Goal: Transaction & Acquisition: Purchase product/service

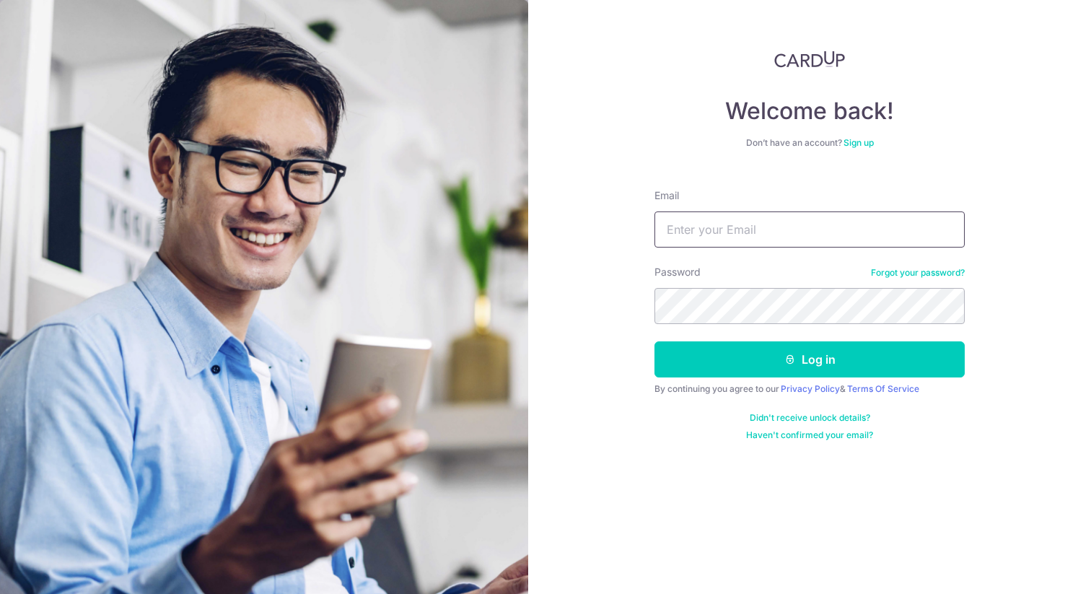
type input "tan.thaimkok@gmail.com"
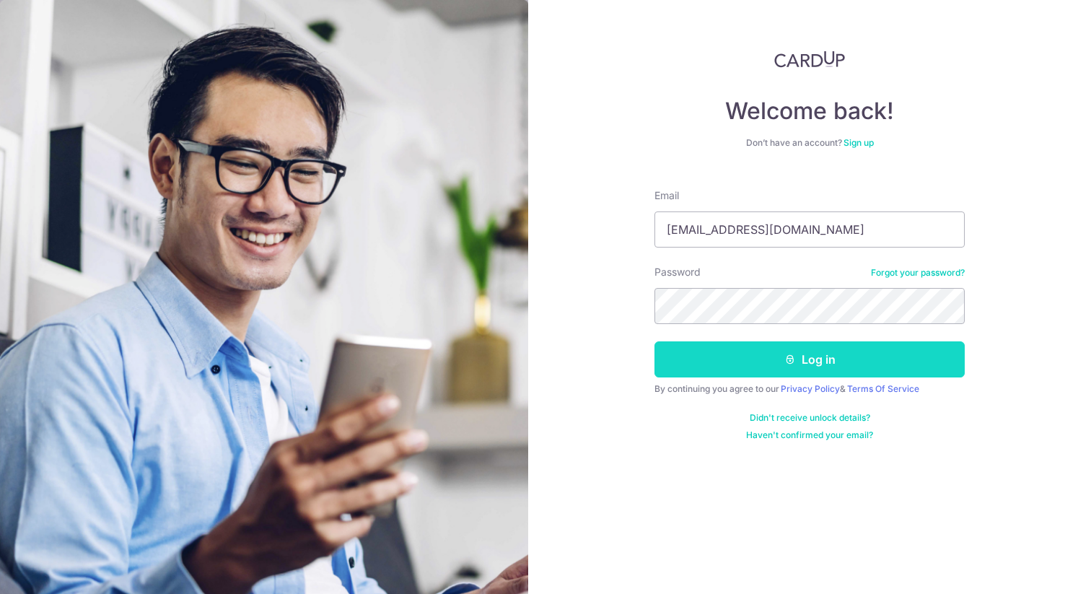
click at [717, 369] on button "Log in" at bounding box center [810, 359] width 310 height 36
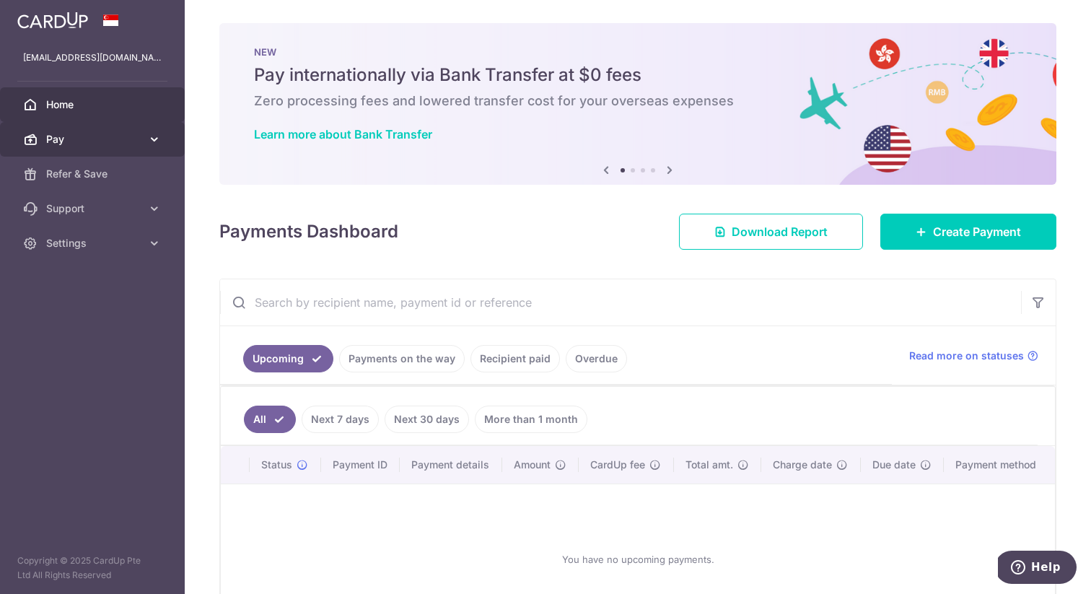
click at [136, 146] on span "Pay" at bounding box center [93, 139] width 95 height 14
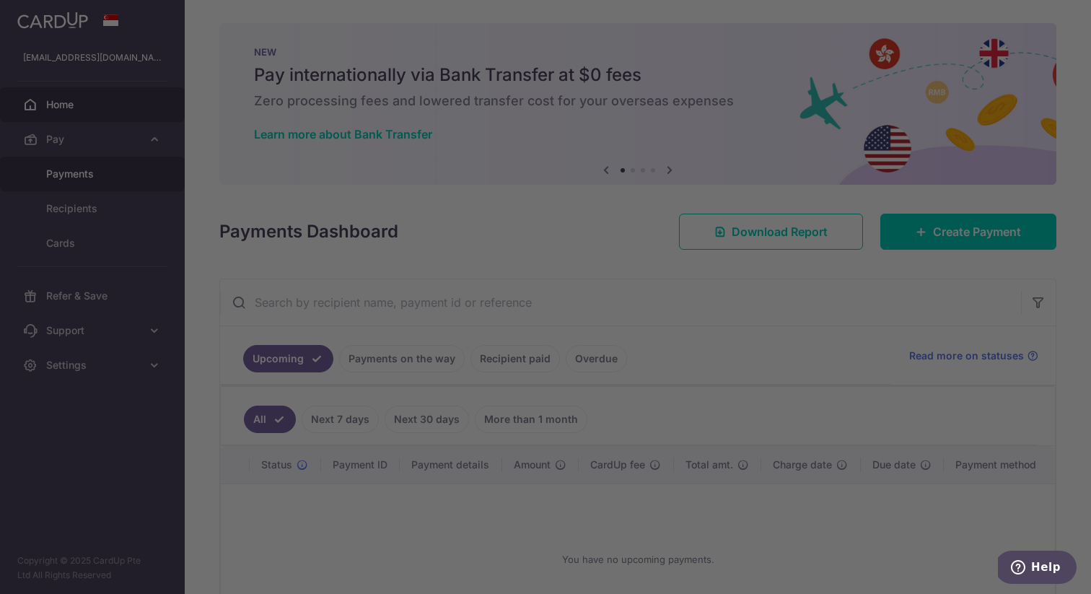
click at [124, 161] on body "tan.thaimkok@gmail.com Home Pay Payments Recipients Cards Refer & Save Support …" at bounding box center [545, 297] width 1091 height 594
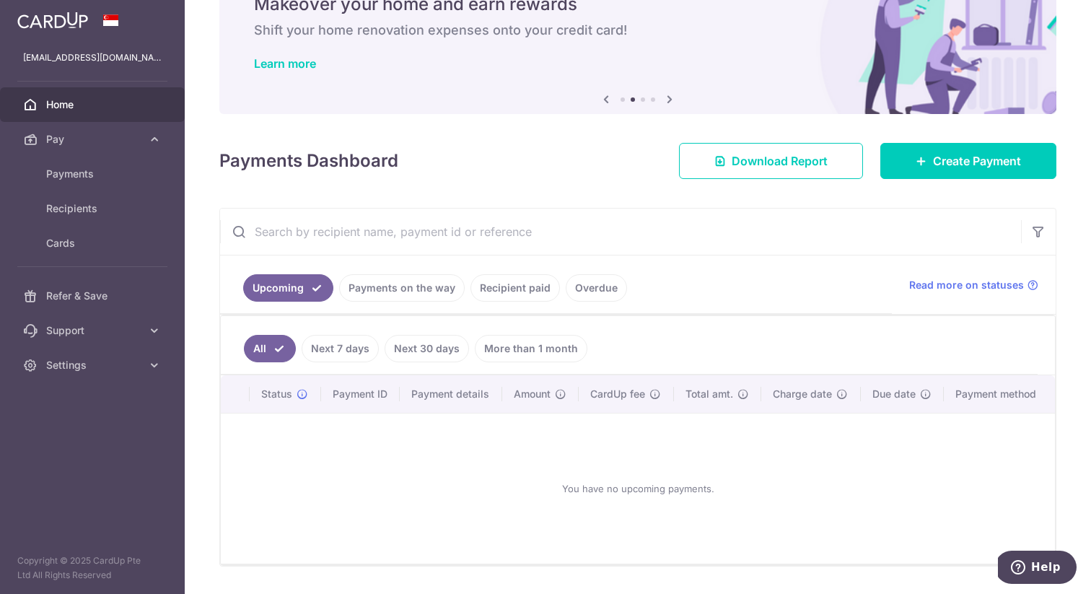
scroll to position [111, 0]
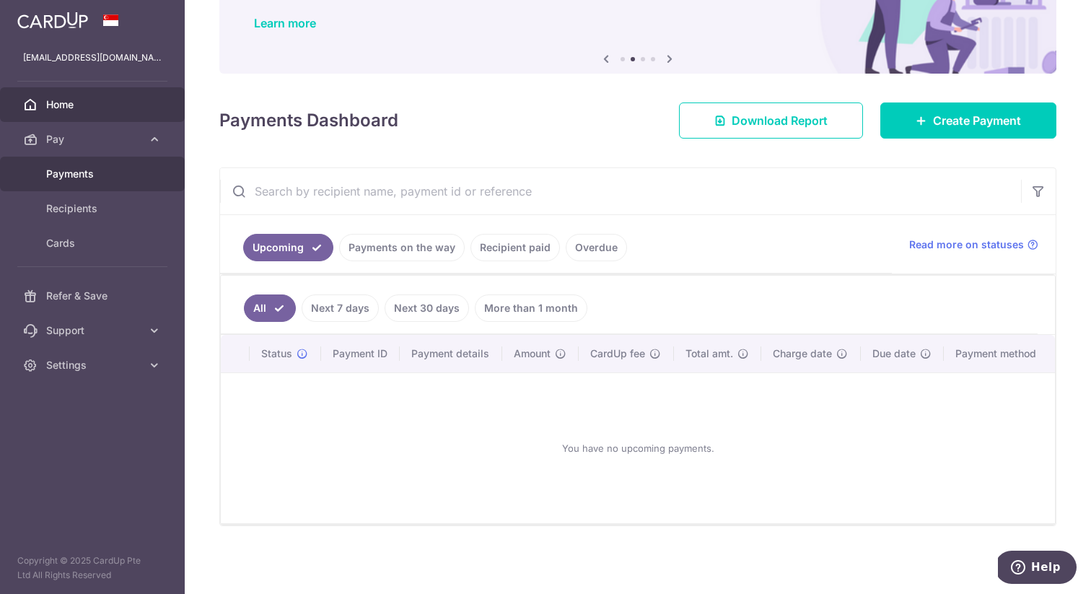
click at [71, 166] on link "Payments" at bounding box center [92, 174] width 185 height 35
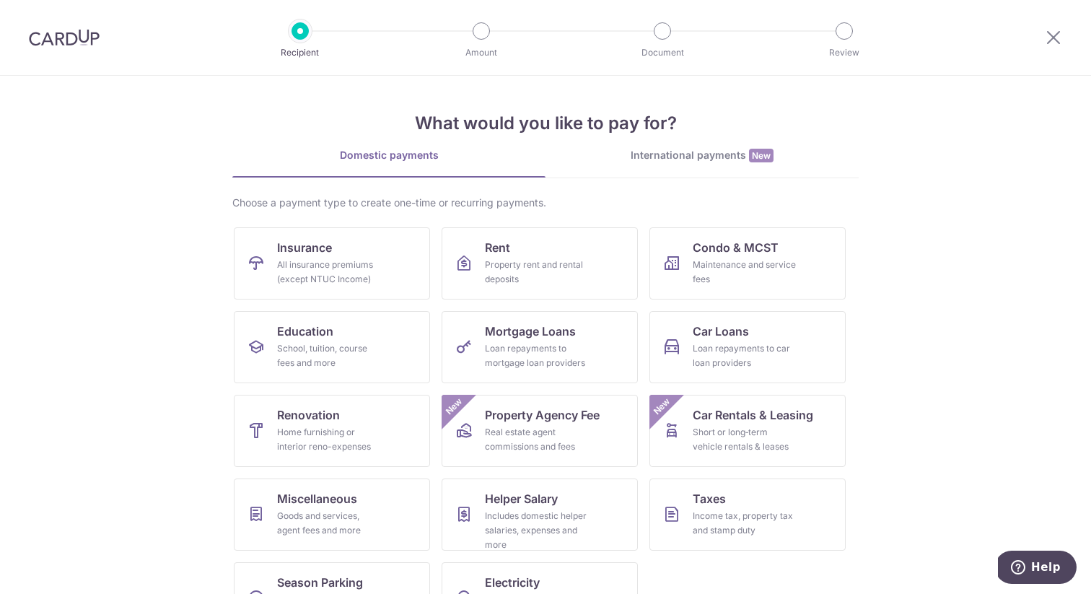
click at [48, 35] on img at bounding box center [64, 37] width 71 height 17
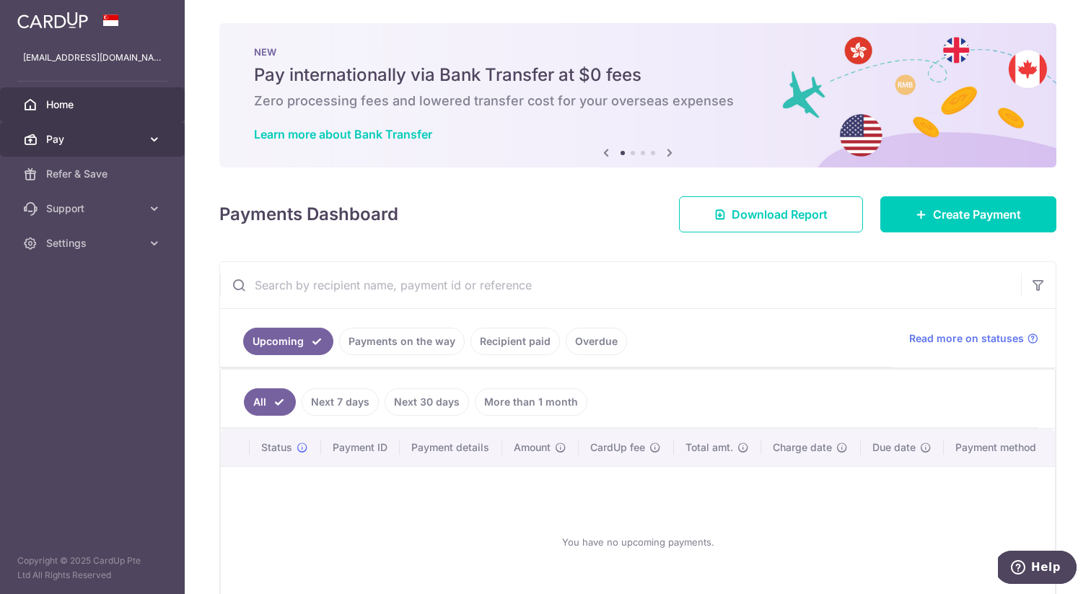
click at [124, 152] on link "Pay" at bounding box center [92, 139] width 185 height 35
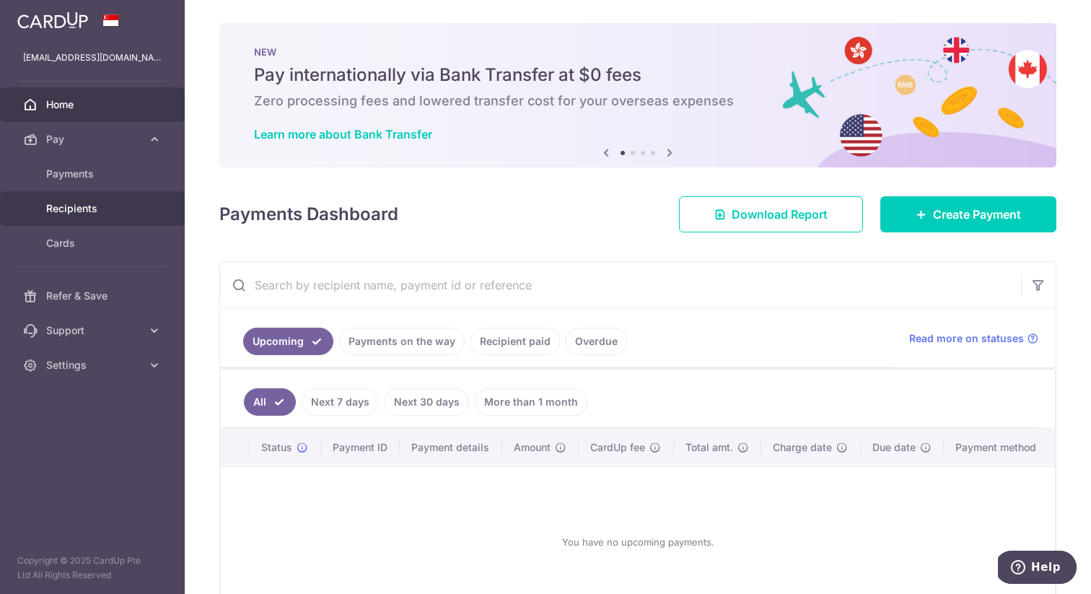
click at [95, 215] on span "Recipients" at bounding box center [93, 208] width 95 height 14
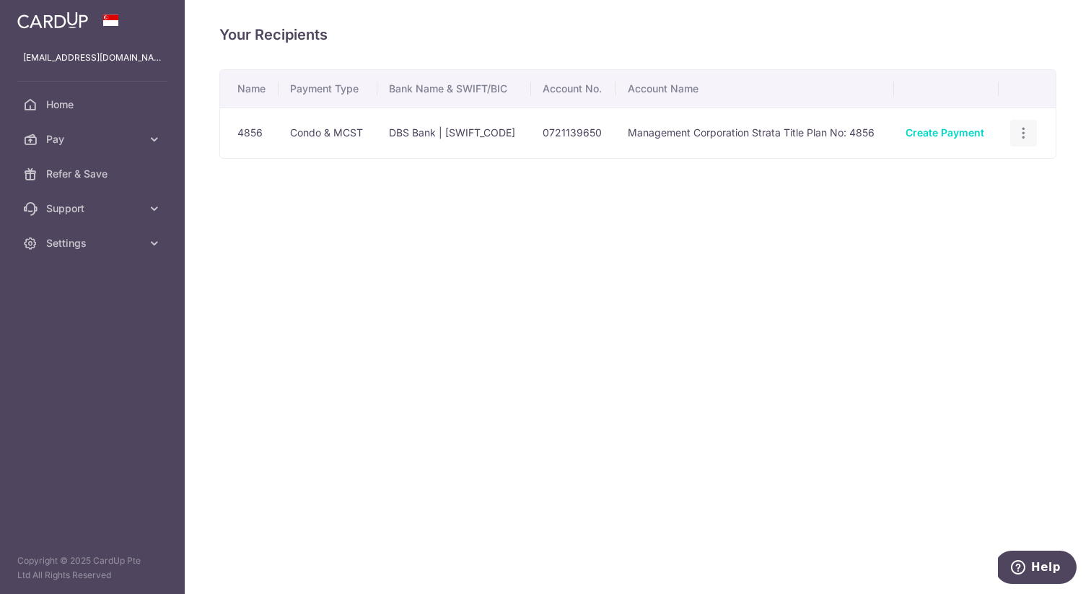
click at [1027, 129] on icon "button" at bounding box center [1023, 133] width 15 height 15
click at [1028, 129] on icon "button" at bounding box center [1023, 133] width 15 height 15
click at [952, 135] on link "Create Payment" at bounding box center [945, 132] width 79 height 12
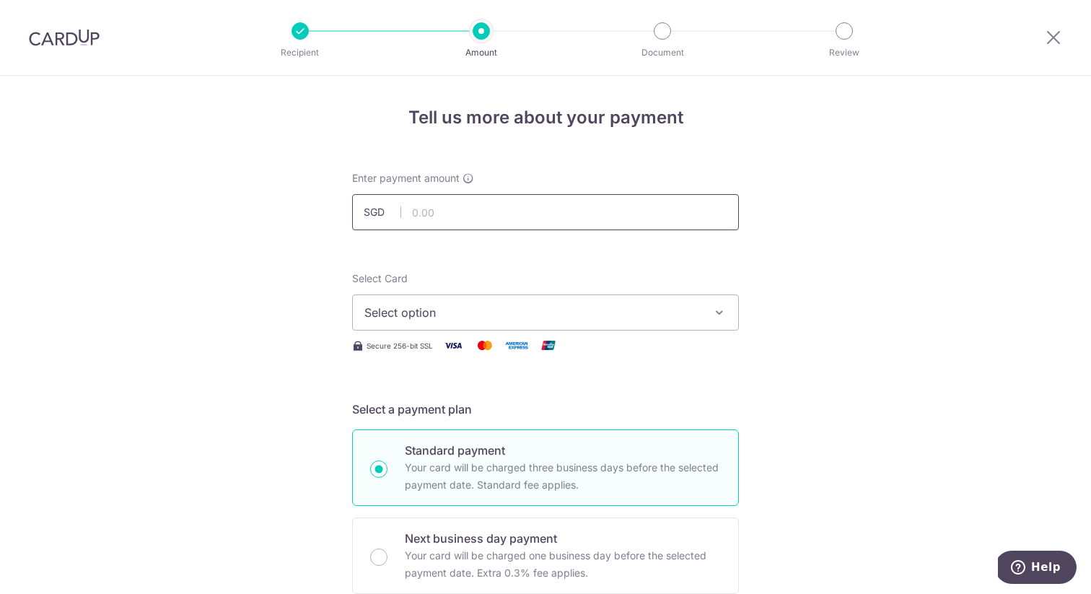
click at [530, 199] on input "text" at bounding box center [545, 212] width 387 height 36
type input "922.14"
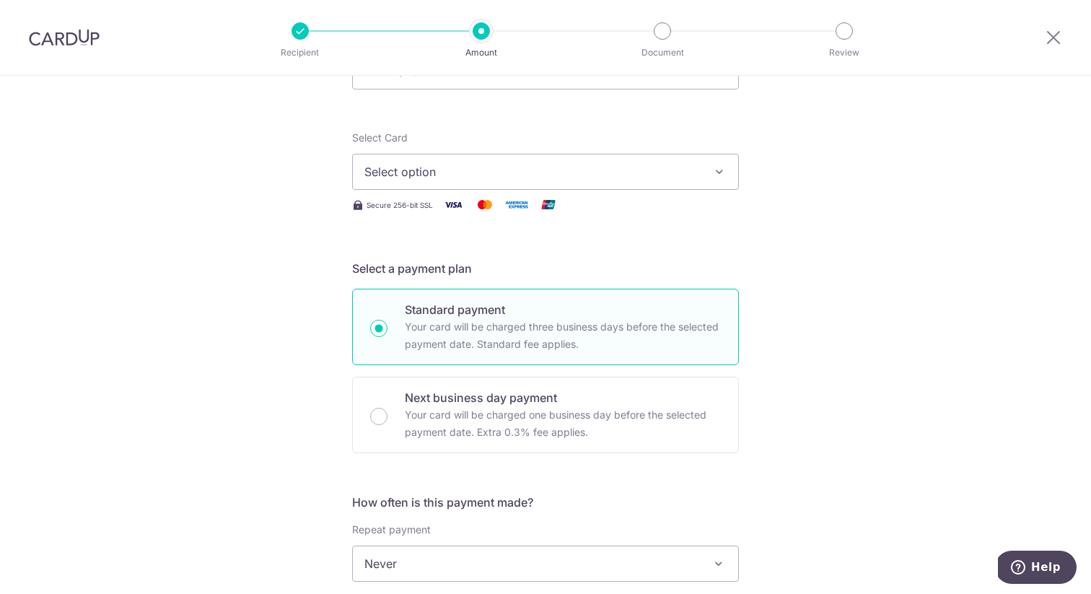
click at [502, 169] on span "Select option" at bounding box center [532, 171] width 336 height 17
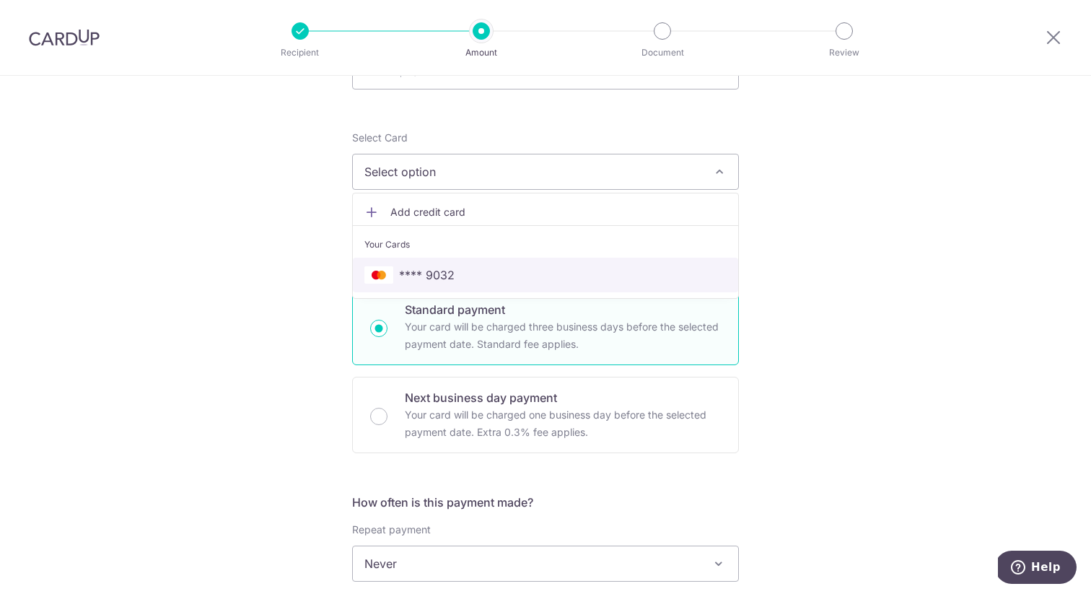
click at [463, 276] on span "**** 9032" at bounding box center [545, 274] width 362 height 17
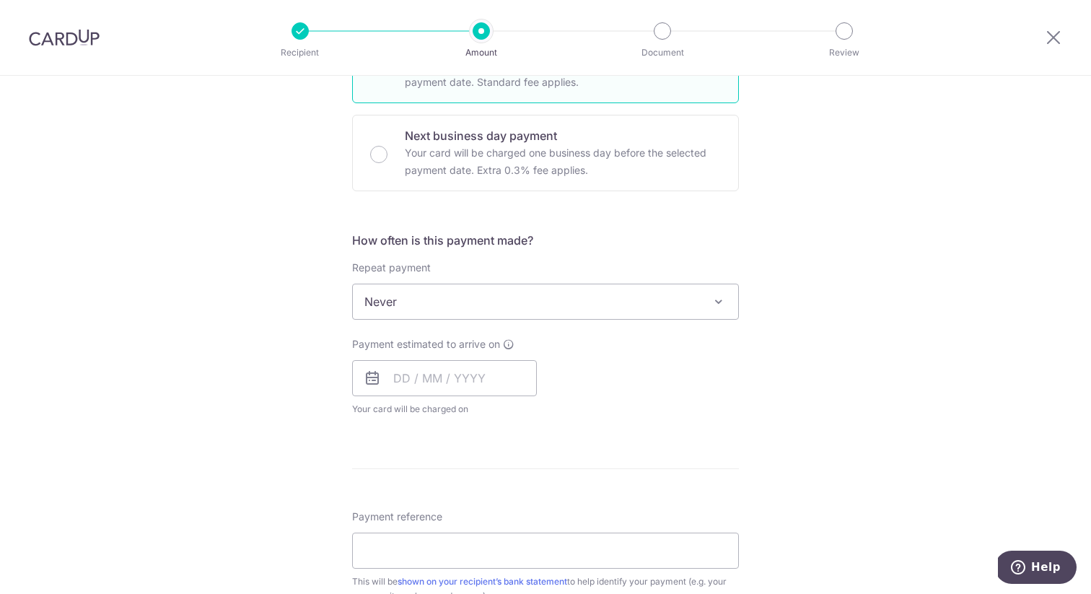
scroll to position [492, 0]
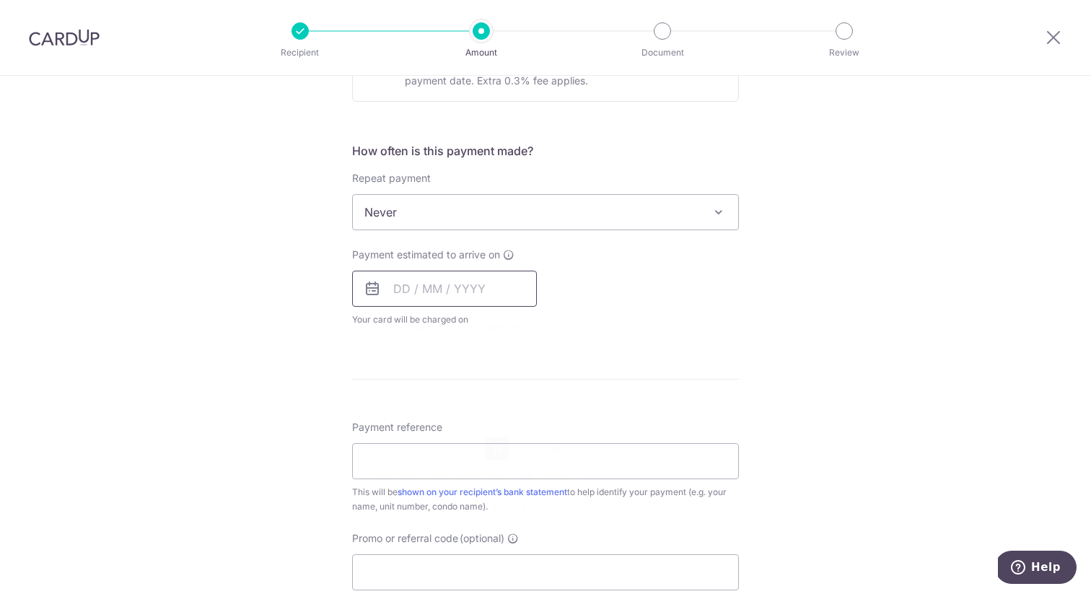
click at [468, 284] on input "text" at bounding box center [444, 289] width 185 height 36
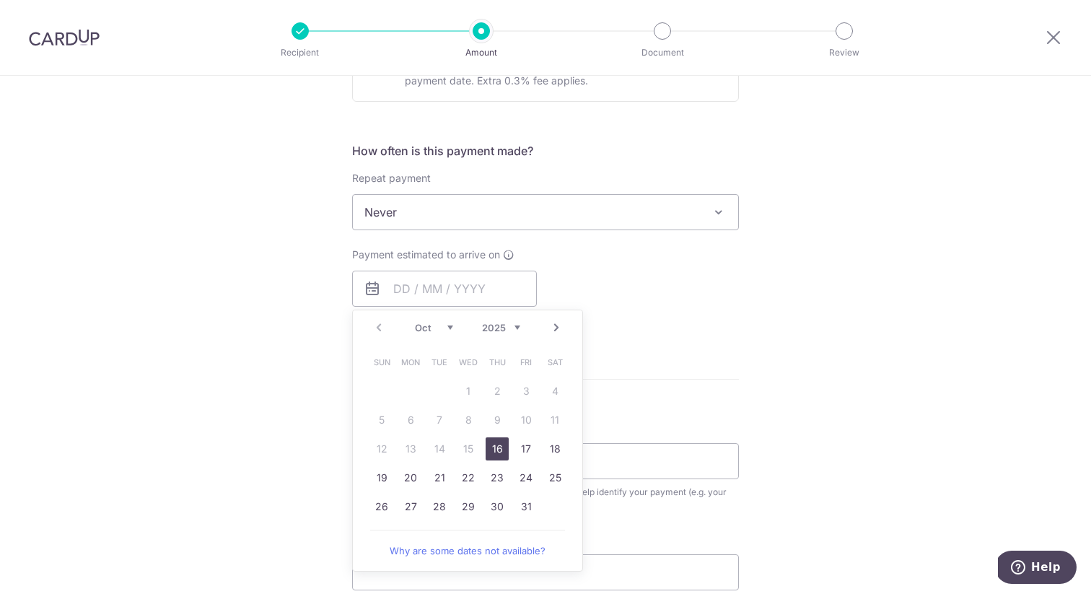
click at [497, 445] on link "16" at bounding box center [497, 448] width 23 height 23
type input "16/10/2025"
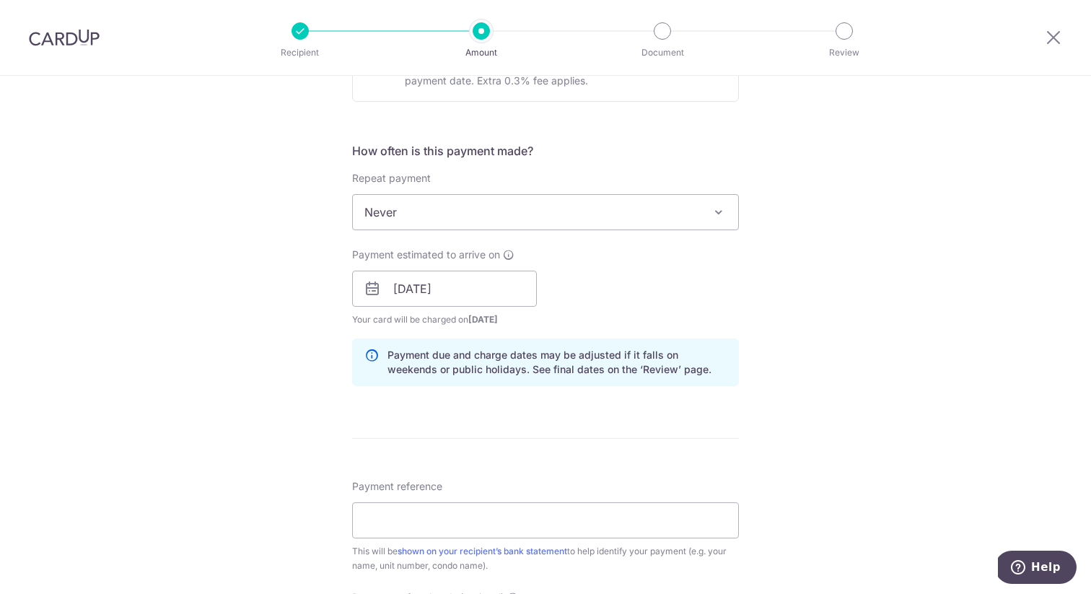
click at [633, 293] on div "Payment estimated to arrive on 16/10/2025 Prev Next Oct Nov Dec 2025 2026 2027 …" at bounding box center [546, 287] width 404 height 79
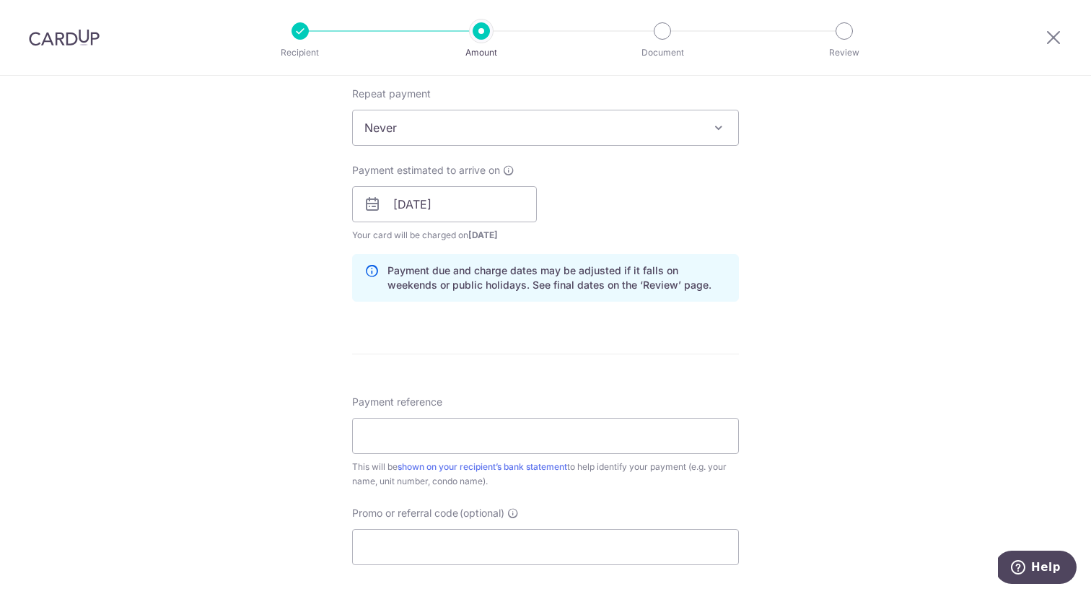
scroll to position [674, 0]
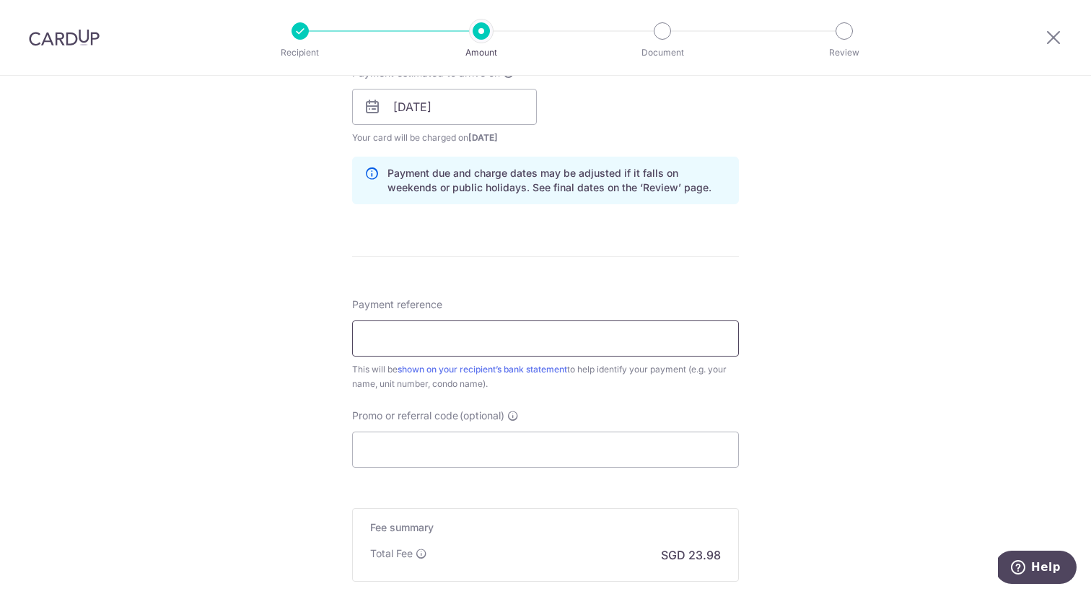
click at [537, 340] on input "Payment reference" at bounding box center [545, 338] width 387 height 36
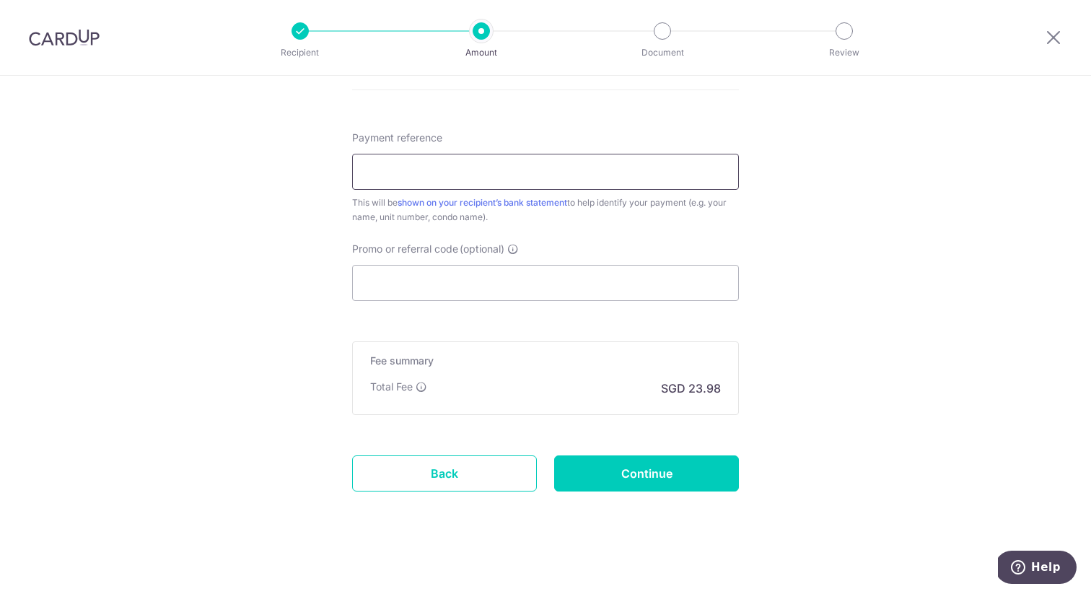
scroll to position [847, 0]
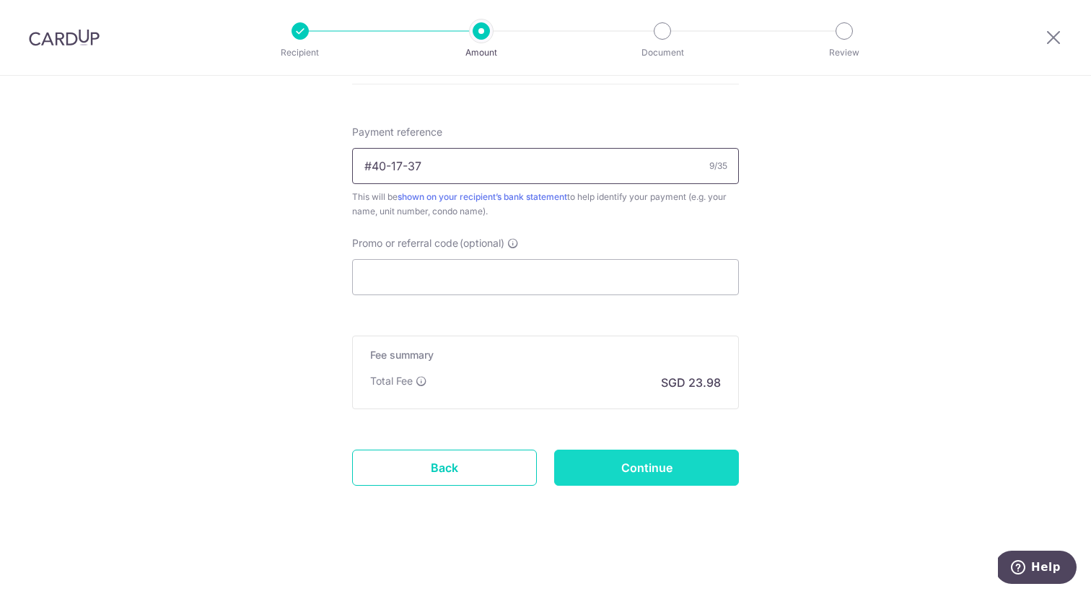
type input "#40-17-37"
click at [630, 474] on input "Continue" at bounding box center [646, 468] width 185 height 36
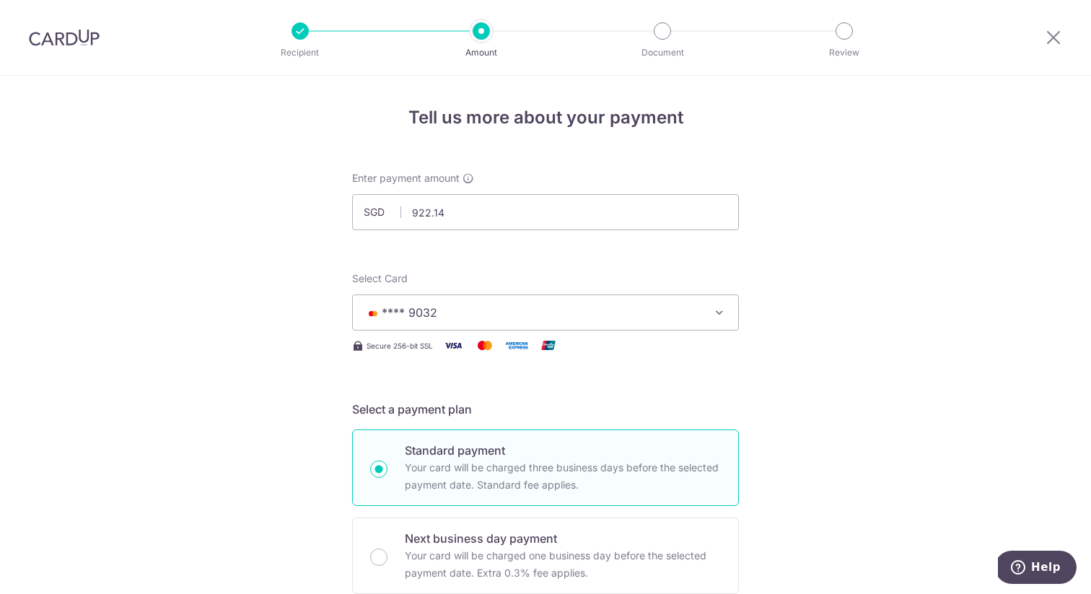
scroll to position [867, 0]
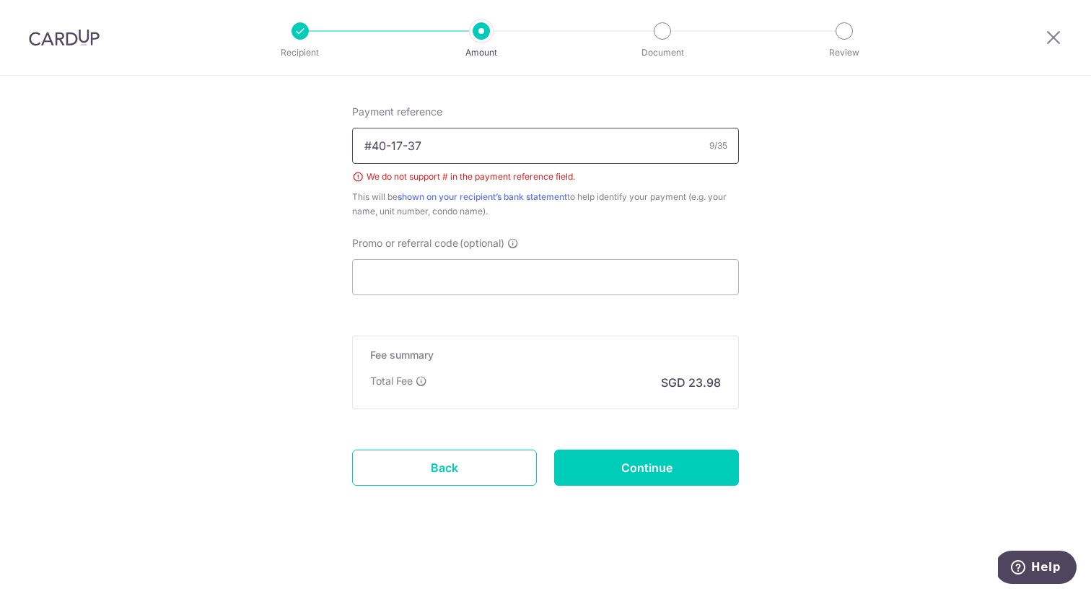
click at [370, 148] on input "#40-17-37" at bounding box center [545, 146] width 387 height 36
type input "40-17-37"
click at [660, 473] on input "Continue" at bounding box center [646, 468] width 185 height 36
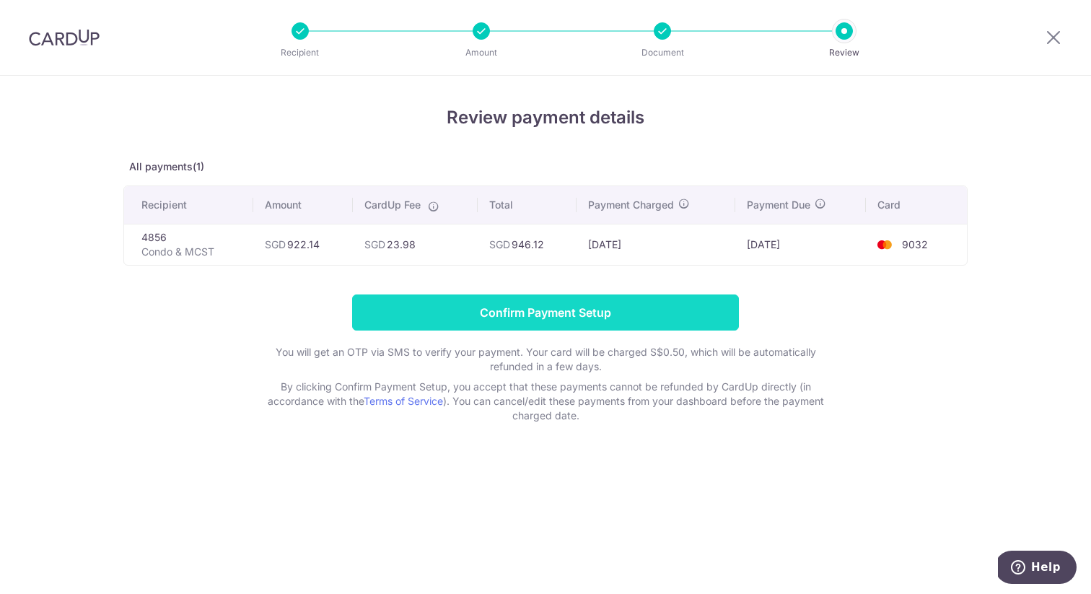
click at [542, 314] on input "Confirm Payment Setup" at bounding box center [545, 312] width 387 height 36
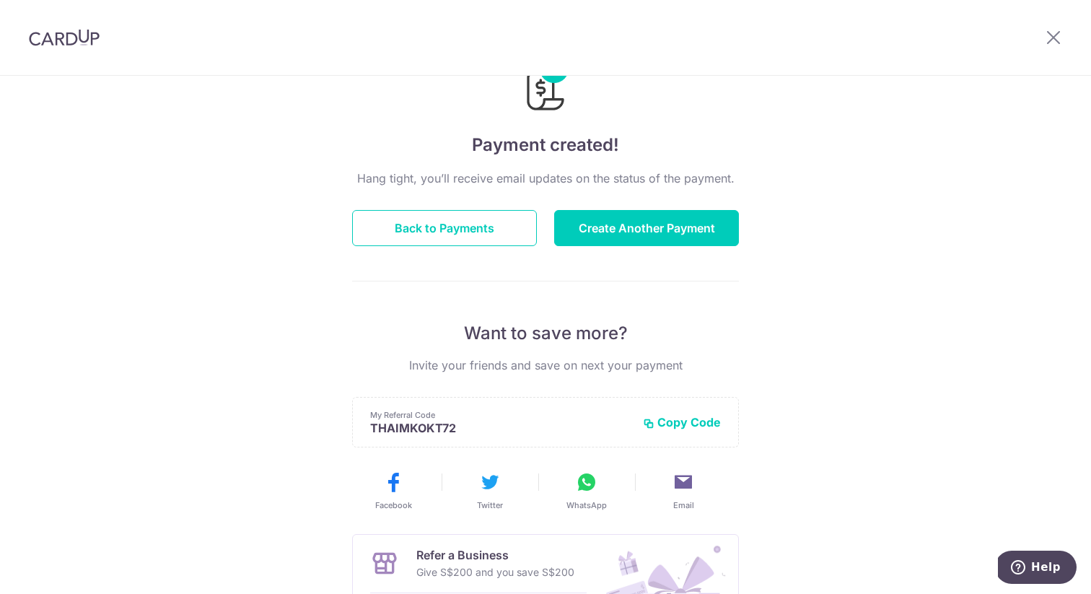
scroll to position [64, 0]
click at [468, 219] on button "Back to Payments" at bounding box center [444, 227] width 185 height 36
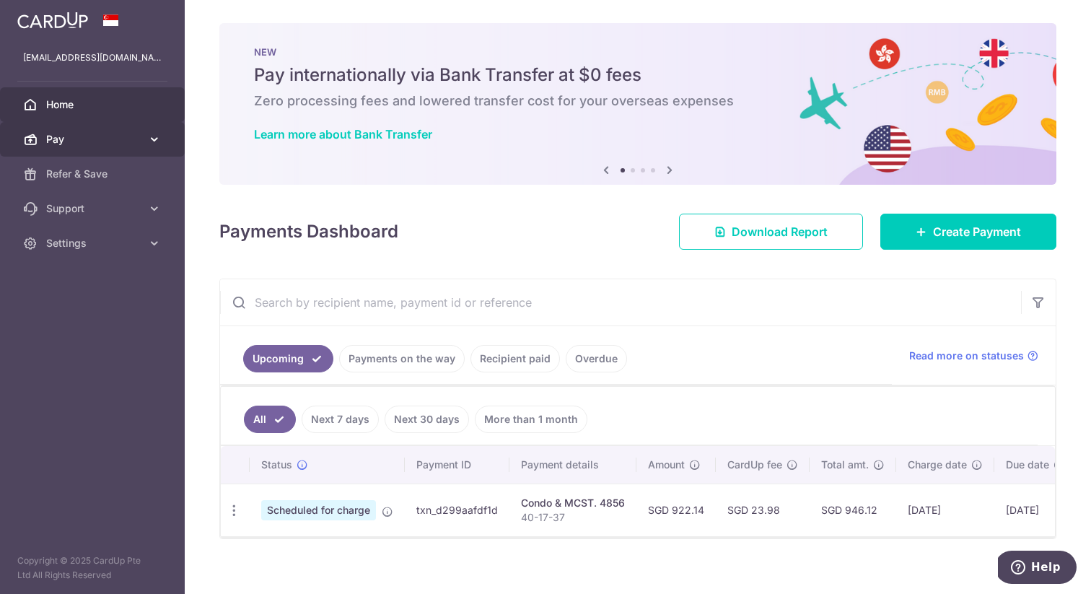
click at [118, 140] on span "Pay" at bounding box center [93, 139] width 95 height 14
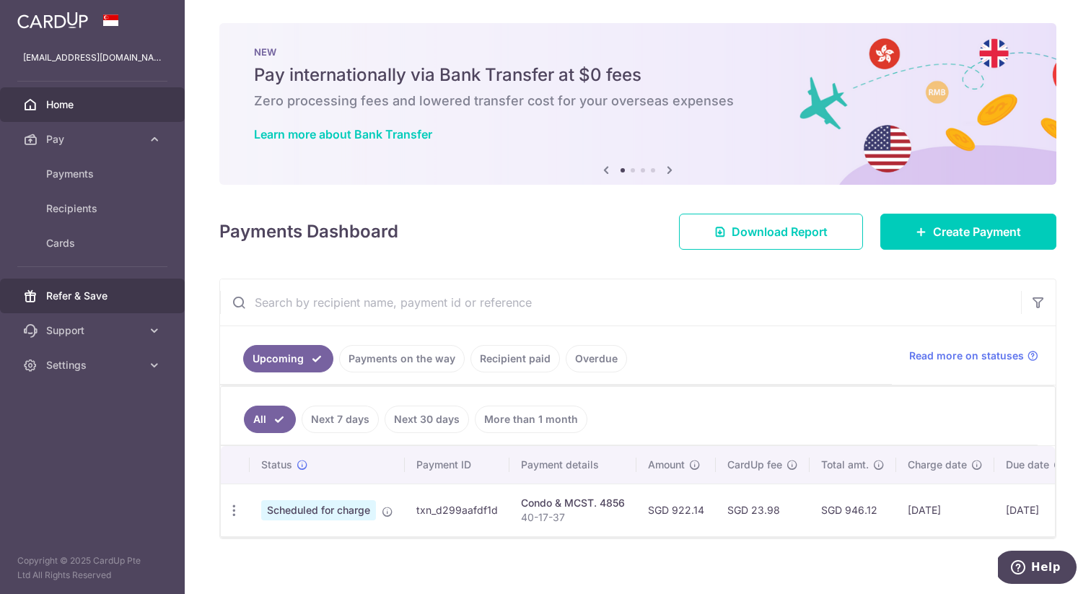
click at [112, 301] on span "Refer & Save" at bounding box center [93, 296] width 95 height 14
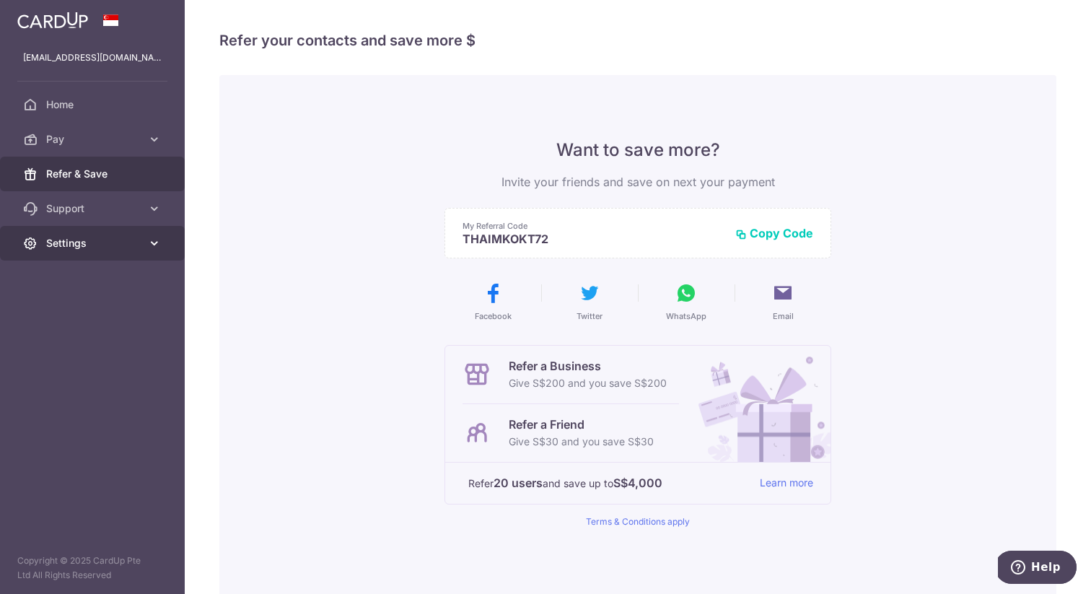
click at [150, 231] on link "Settings" at bounding box center [92, 243] width 185 height 35
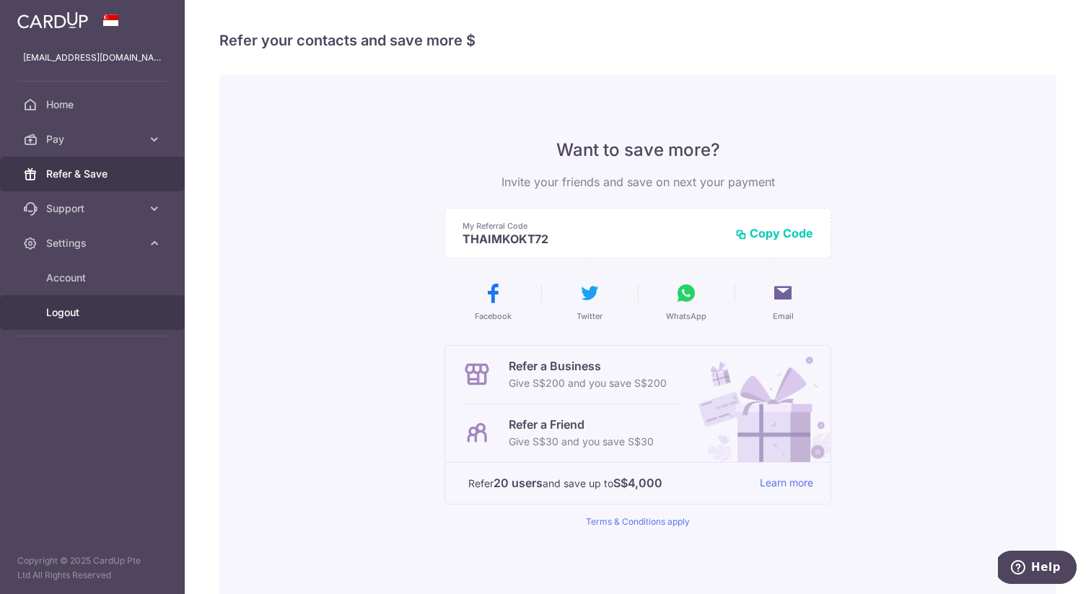
click at [108, 311] on span "Logout" at bounding box center [93, 312] width 95 height 14
